Goal: Use online tool/utility: Utilize a website feature to perform a specific function

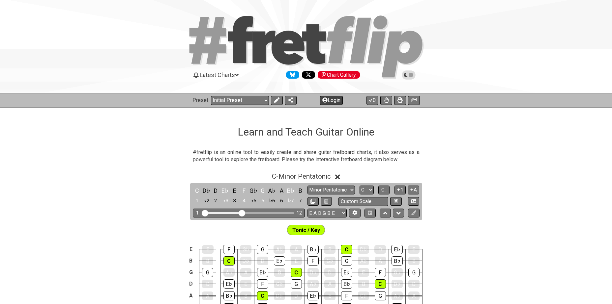
click at [275, 100] on icon at bounding box center [276, 100] width 5 height 5
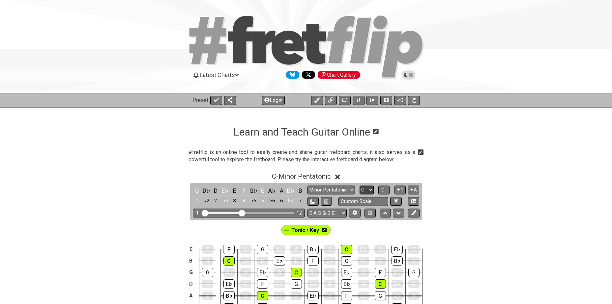
click at [370, 191] on select "A♭ A A♯ B♭ B C C♯ D♭ D D♯ E♭ E F F♯ G♭ G G♯" at bounding box center [366, 190] width 14 height 9
select select "G"
click at [359, 186] on select "A♭ A A♯ B♭ B C C♯ D♭ D D♯ E♭ E F F♯ G♭ G G♯" at bounding box center [366, 190] width 14 height 9
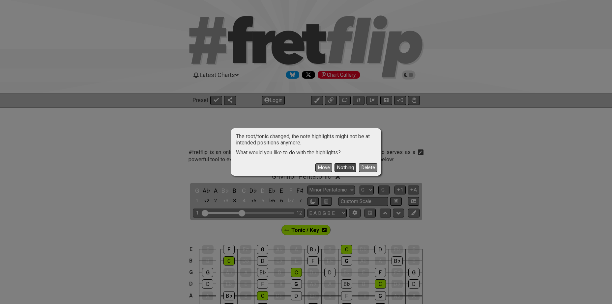
click at [343, 166] on button "Nothing" at bounding box center [345, 167] width 22 height 9
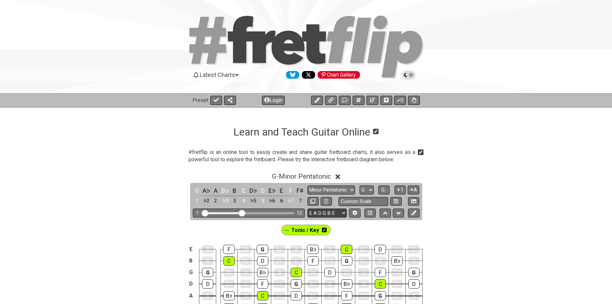
click at [322, 212] on select "E A D G B E E A D G B E E A D G B E B E A D F♯ B A D G C E A D A D G B E E♭ A♭ …" at bounding box center [326, 213] width 39 height 9
select select "A D G C F A D"
click at [307, 209] on select "E A D G B E E A D G B E E A D G B E B E A D F♯ B A D G C E A D A D G B E E♭ A♭ …" at bounding box center [326, 213] width 39 height 9
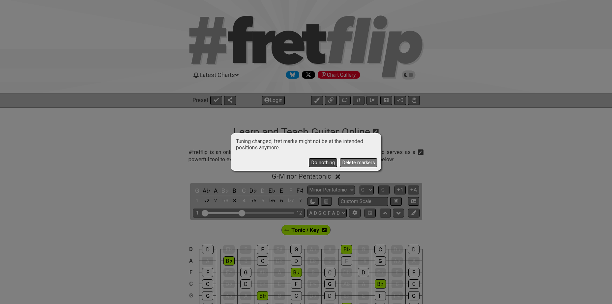
click at [322, 162] on button "Do nothing" at bounding box center [323, 162] width 28 height 9
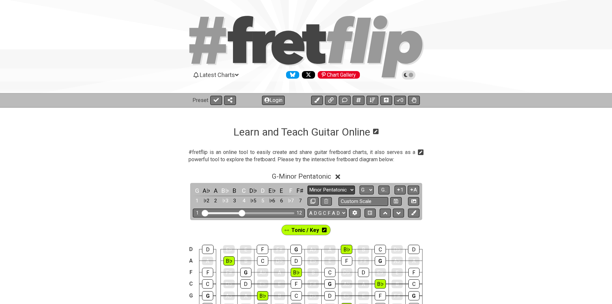
click at [340, 189] on select "Minor Pentatonic Click to edit Minor Pentatonic Major Pentatonic Minor Blues Ma…" at bounding box center [330, 190] width 47 height 9
select select "Major / [PERSON_NAME]"
click at [307, 186] on select "Minor Pentatonic Click to edit Minor Pentatonic Major Pentatonic Minor Blues Ma…" at bounding box center [330, 190] width 47 height 9
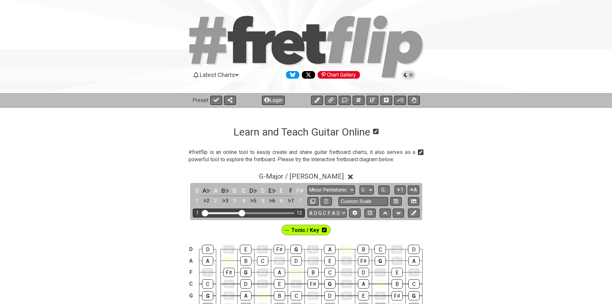
drag, startPoint x: 245, startPoint y: 213, endPoint x: 271, endPoint y: 213, distance: 26.4
click at [271, 213] on div "Visible fret range" at bounding box center [248, 214] width 91 height 2
drag, startPoint x: 244, startPoint y: 214, endPoint x: 281, endPoint y: 212, distance: 36.6
click at [281, 213] on input "Visible fret range" at bounding box center [249, 213] width 94 height 0
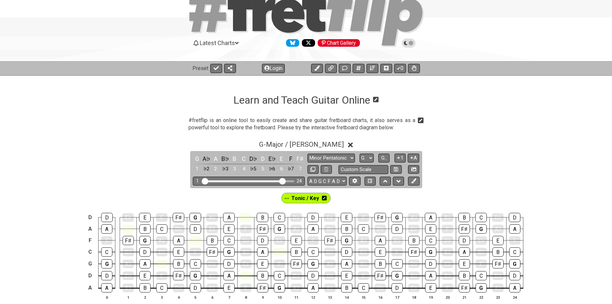
scroll to position [33, 0]
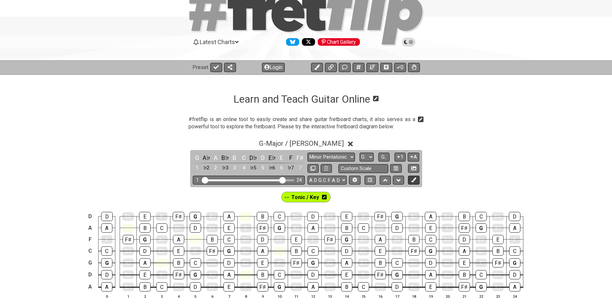
click at [416, 182] on icon at bounding box center [413, 180] width 5 height 5
click at [298, 198] on icon at bounding box center [298, 197] width 5 height 5
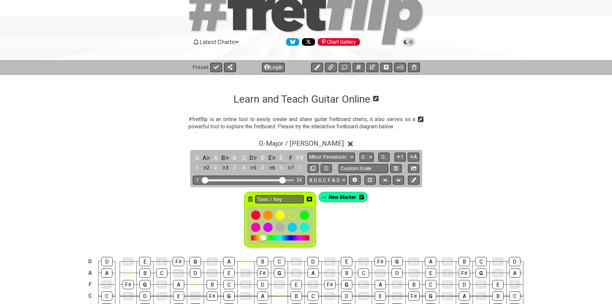
click at [250, 199] on icon at bounding box center [250, 199] width 5 height 5
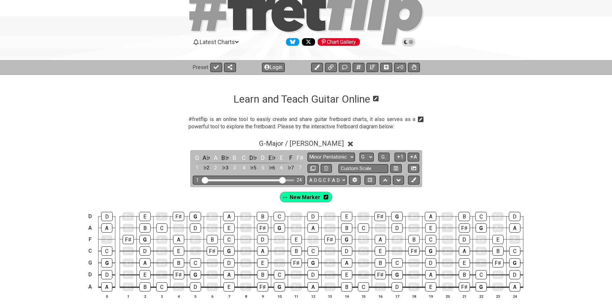
click at [326, 196] on icon at bounding box center [326, 197] width 5 height 5
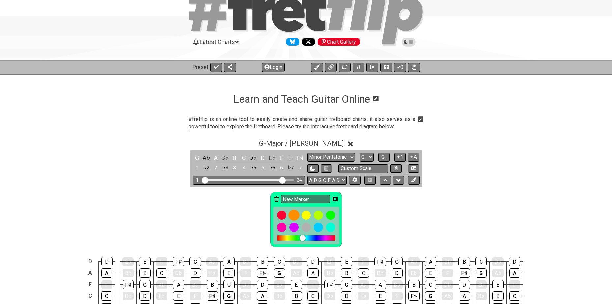
click at [296, 216] on div at bounding box center [293, 215] width 11 height 11
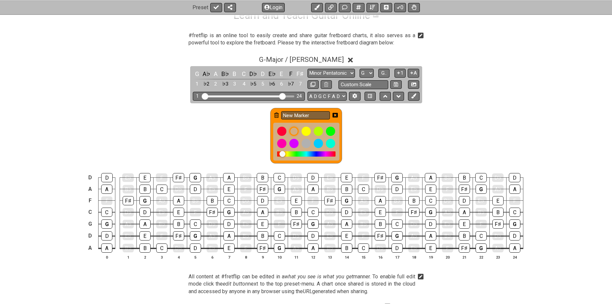
scroll to position [121, 0]
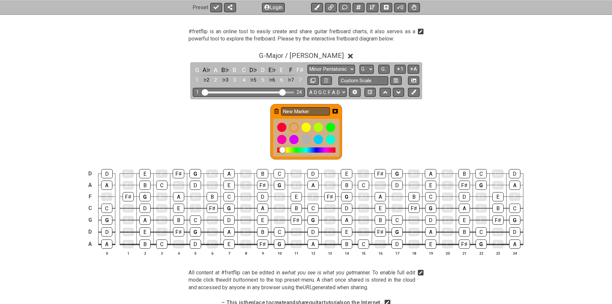
click at [275, 110] on icon at bounding box center [276, 111] width 5 height 5
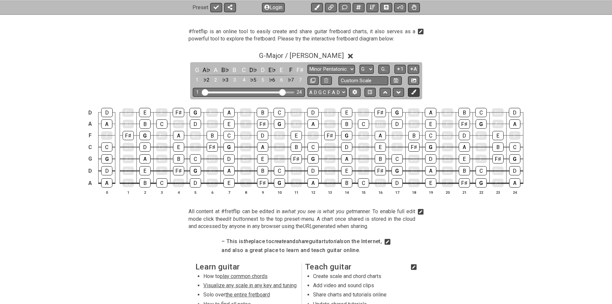
click at [412, 93] on icon at bounding box center [413, 92] width 5 height 5
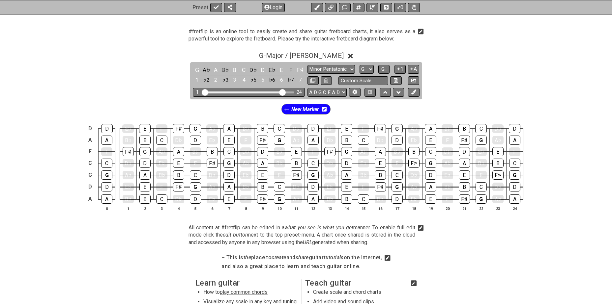
click at [324, 109] on icon at bounding box center [324, 109] width 5 height 5
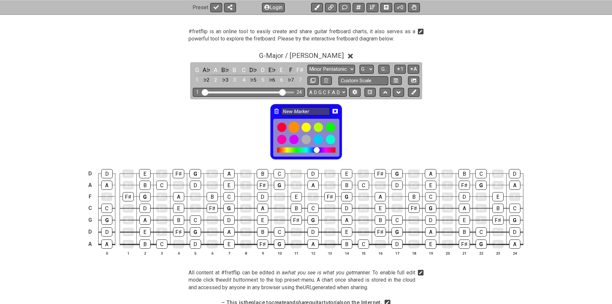
click at [293, 125] on div at bounding box center [293, 127] width 11 height 11
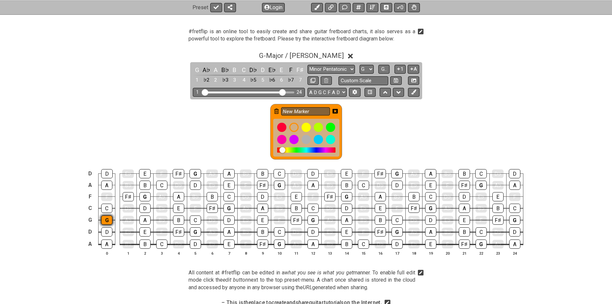
click at [105, 220] on div "G" at bounding box center [106, 220] width 11 height 9
click at [143, 195] on div "G" at bounding box center [144, 196] width 11 height 9
click at [192, 231] on div "G" at bounding box center [195, 232] width 11 height 9
click at [194, 174] on div "G" at bounding box center [195, 173] width 12 height 9
click at [226, 209] on div "G" at bounding box center [228, 208] width 11 height 9
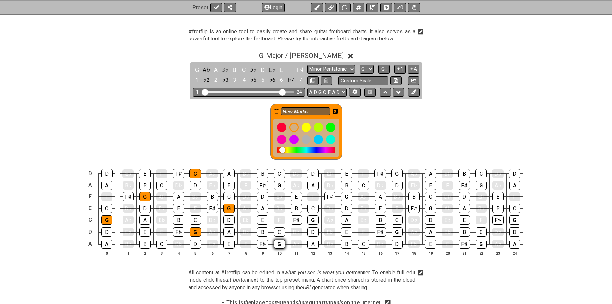
click at [279, 243] on div "G" at bounding box center [279, 244] width 11 height 9
click at [276, 185] on div "G" at bounding box center [279, 185] width 11 height 9
click at [311, 220] on div "G" at bounding box center [312, 220] width 11 height 9
click at [346, 198] on div "G" at bounding box center [346, 196] width 11 height 9
click at [395, 232] on div "G" at bounding box center [396, 232] width 11 height 9
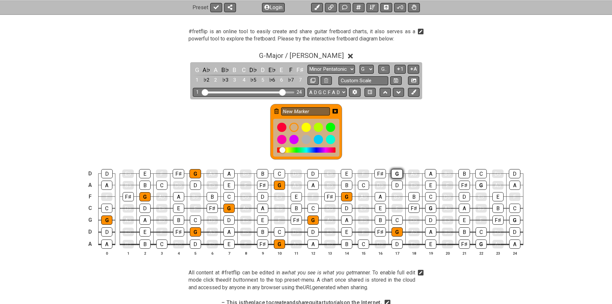
click at [398, 172] on div "G" at bounding box center [397, 173] width 12 height 9
click at [428, 208] on div "G" at bounding box center [430, 208] width 11 height 9
click at [482, 186] on div "G" at bounding box center [480, 185] width 11 height 9
click at [481, 244] on div "G" at bounding box center [480, 244] width 11 height 9
click at [515, 219] on div "G" at bounding box center [514, 220] width 11 height 9
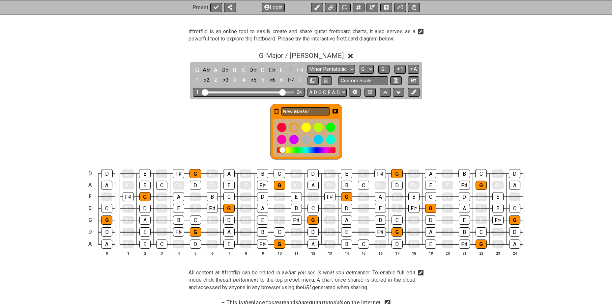
click at [336, 110] on icon at bounding box center [334, 111] width 5 height 5
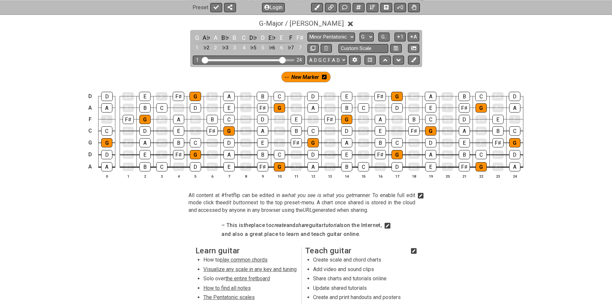
scroll to position [154, 0]
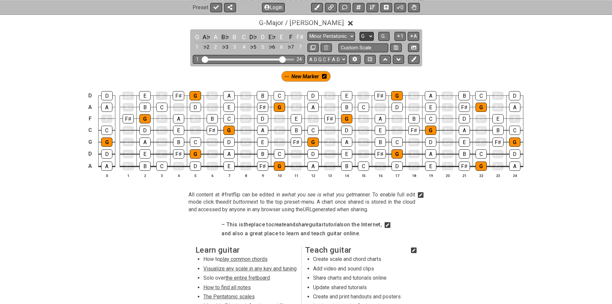
click at [370, 38] on select "A♭ A A♯ B♭ B C C♯ D♭ D D♯ E♭ E F F♯ G♭ G G♯" at bounding box center [366, 36] width 14 height 9
click at [384, 37] on span "G.." at bounding box center [383, 36] width 5 height 6
